Goal: Task Accomplishment & Management: Use online tool/utility

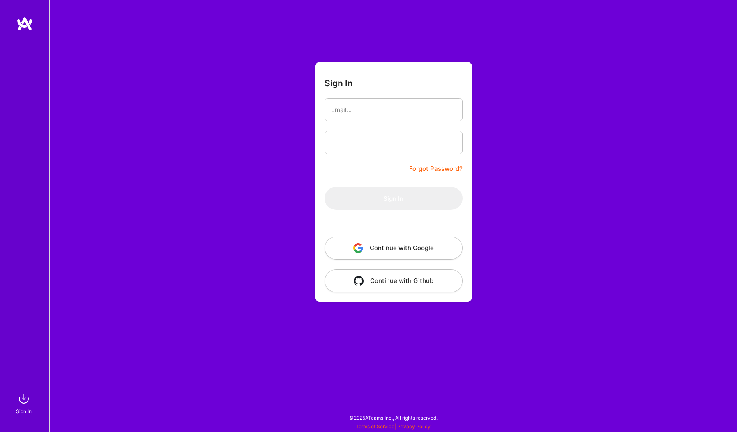
click at [319, 97] on form "Sign In Forgot Password? Sign In Continue with Google Continue with Github" at bounding box center [394, 182] width 158 height 241
click at [355, 108] on input "email" at bounding box center [393, 109] width 125 height 21
type input "[EMAIL_ADDRESS][DOMAIN_NAME]"
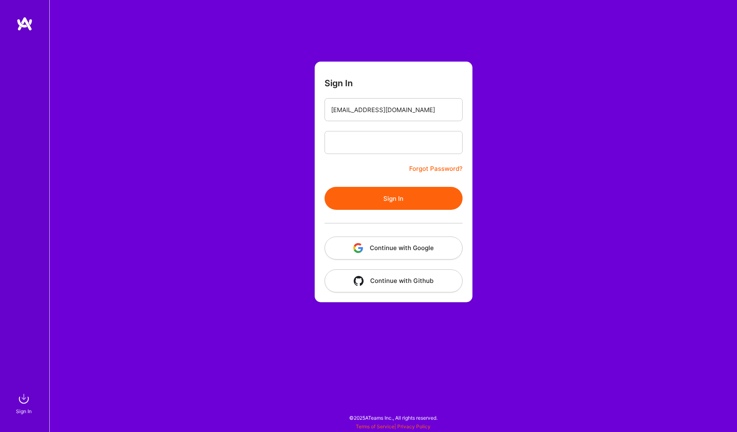
click at [343, 201] on button "Sign In" at bounding box center [394, 198] width 138 height 23
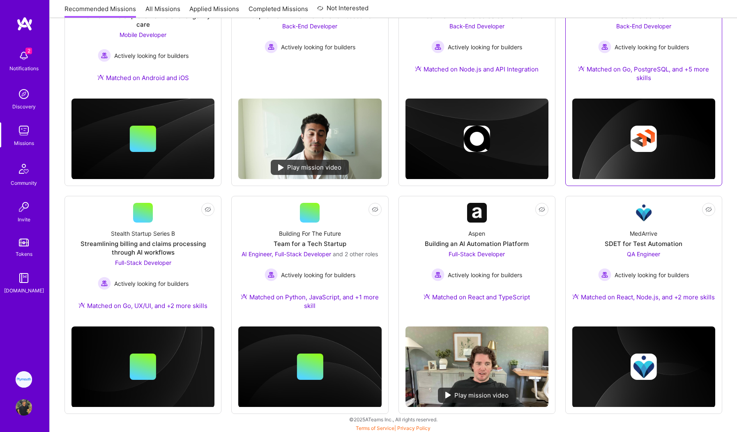
scroll to position [172, 0]
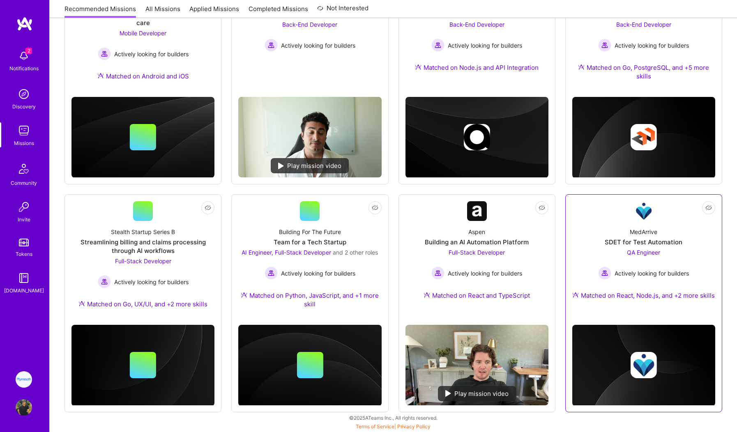
click at [644, 247] on div "MedArrive SDET for Test Automation QA Engineer Actively looking for builders Ma…" at bounding box center [643, 265] width 143 height 89
